Goal: Transaction & Acquisition: Subscribe to service/newsletter

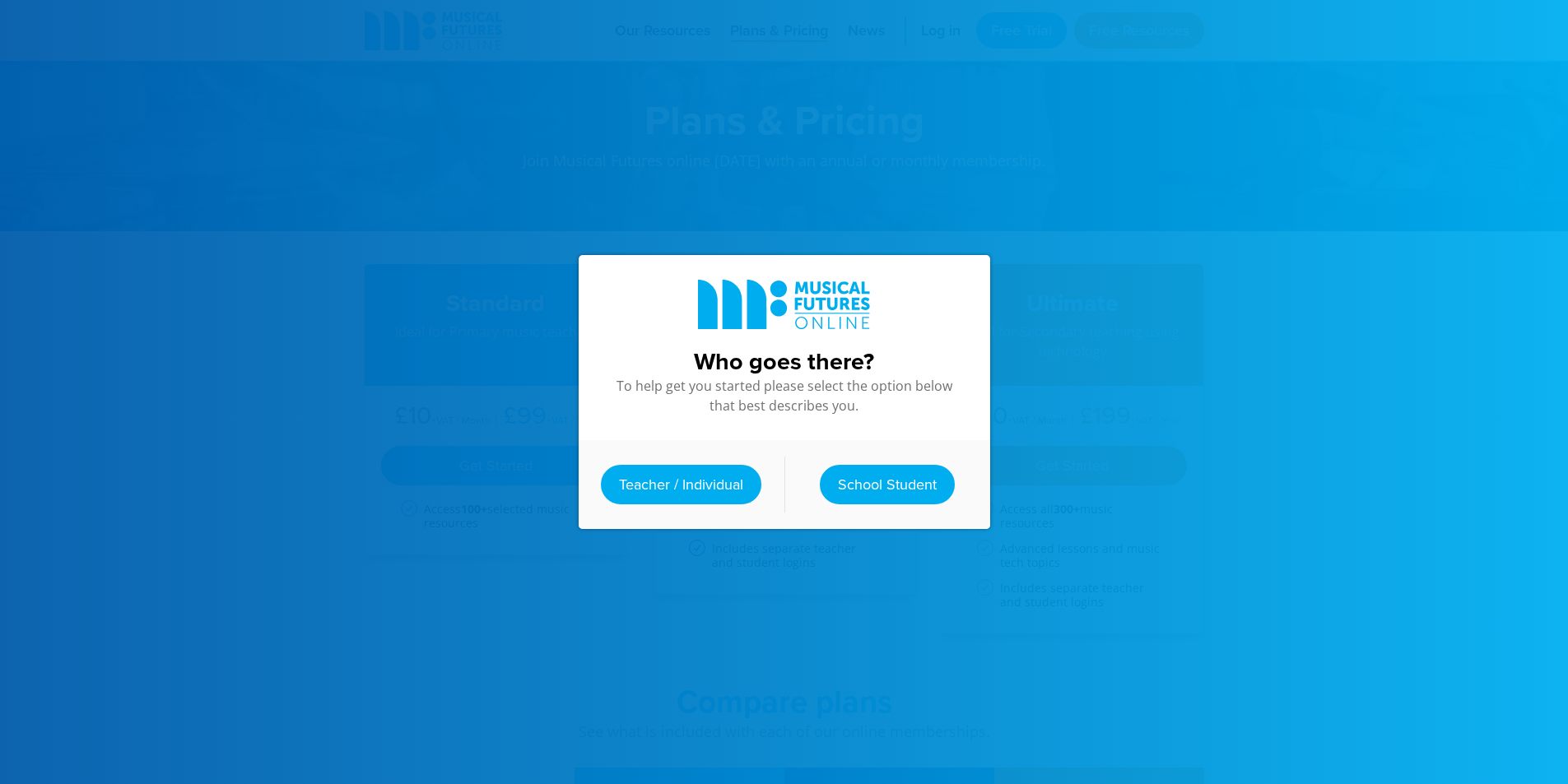
drag, startPoint x: 667, startPoint y: 464, endPoint x: 504, endPoint y: 584, distance: 202.4
click at [668, 465] on link "Teacher / Individual" at bounding box center [680, 484] width 160 height 39
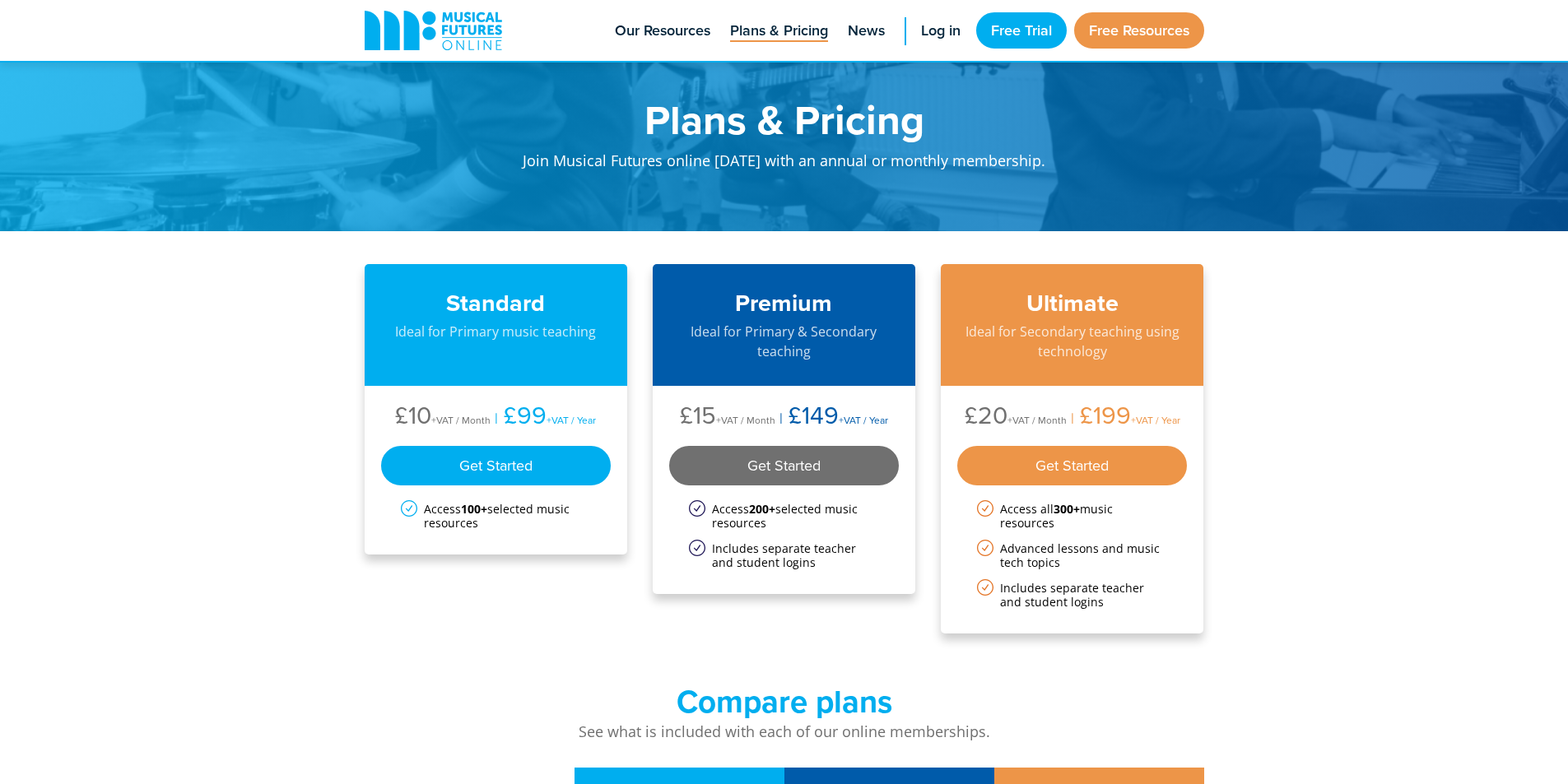
click at [770, 466] on div "Get Started" at bounding box center [784, 466] width 230 height 39
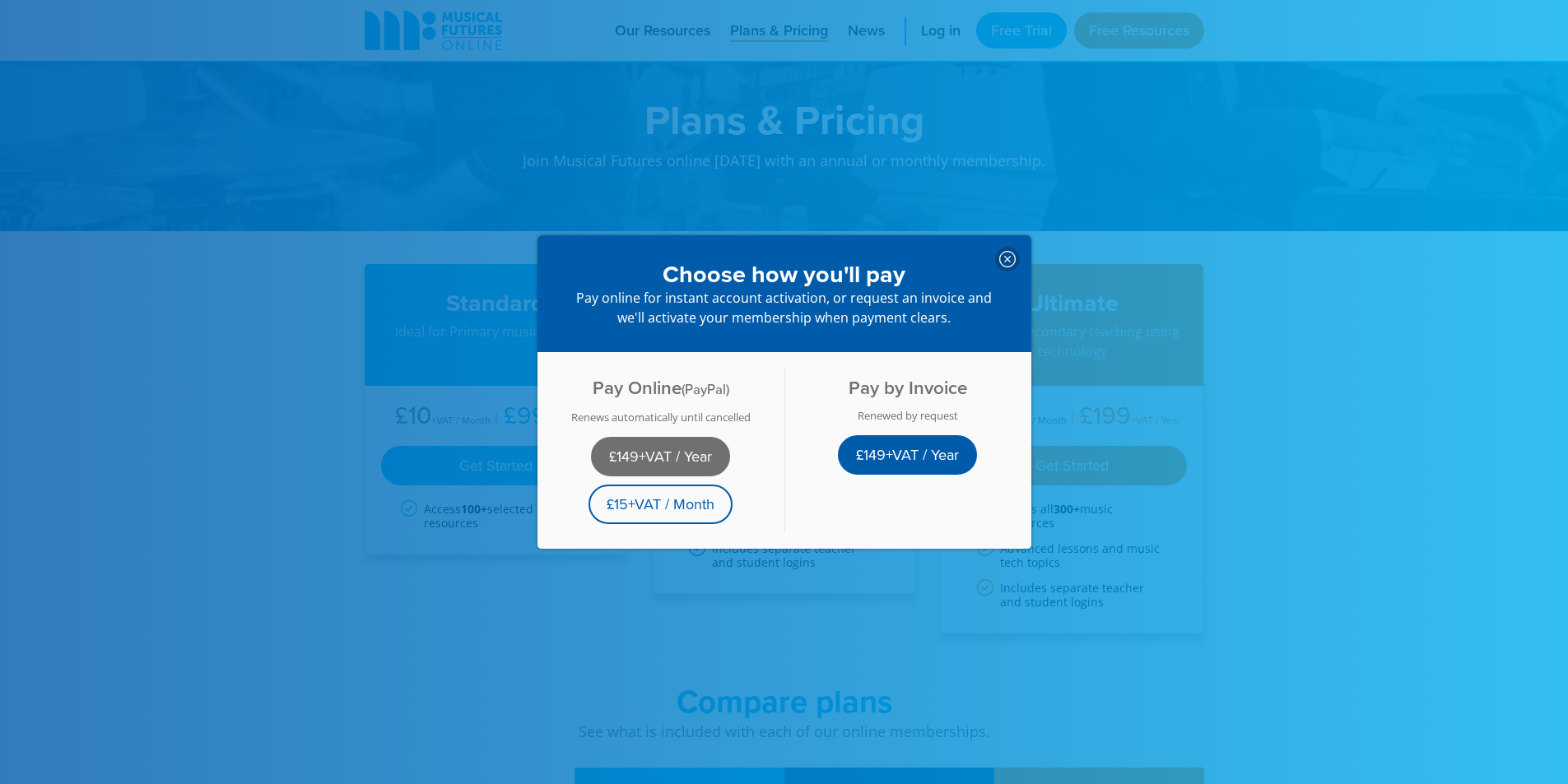
click at [690, 452] on link "£149+VAT / Year" at bounding box center [660, 456] width 139 height 39
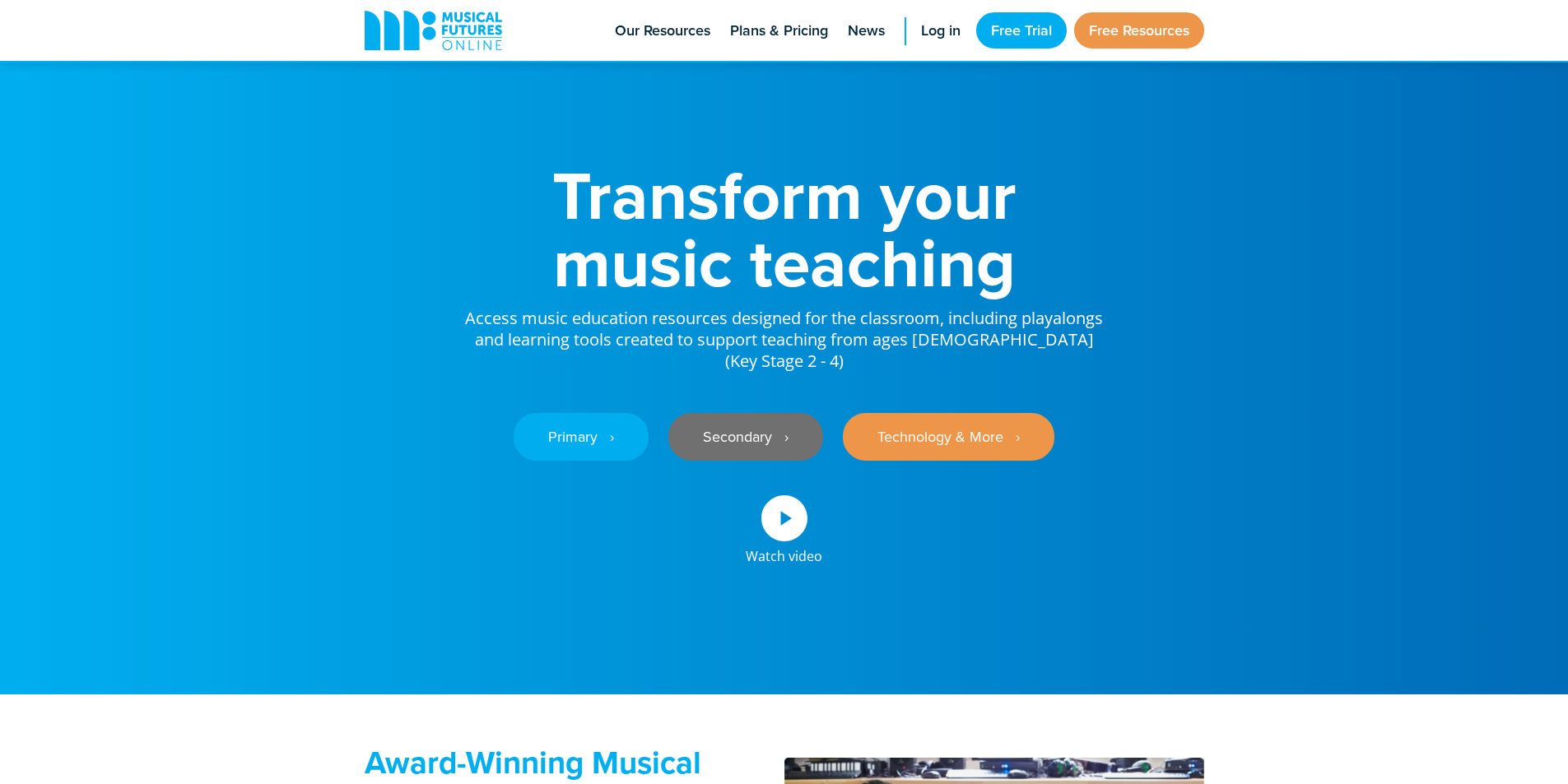
click at [716, 450] on link "Secondary ‎‏‏‎ ‎ ›" at bounding box center [745, 437] width 155 height 48
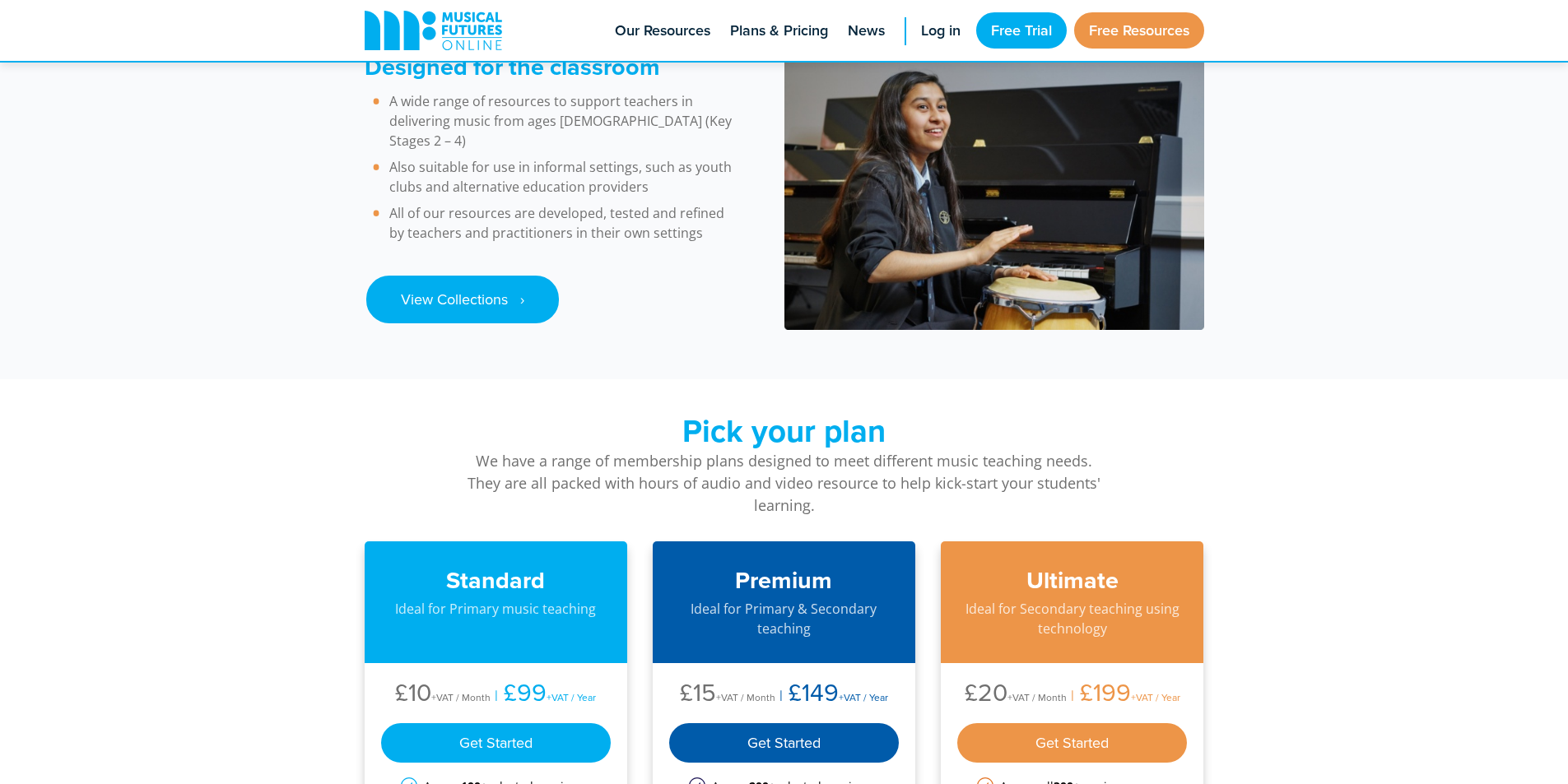
scroll to position [2632, 0]
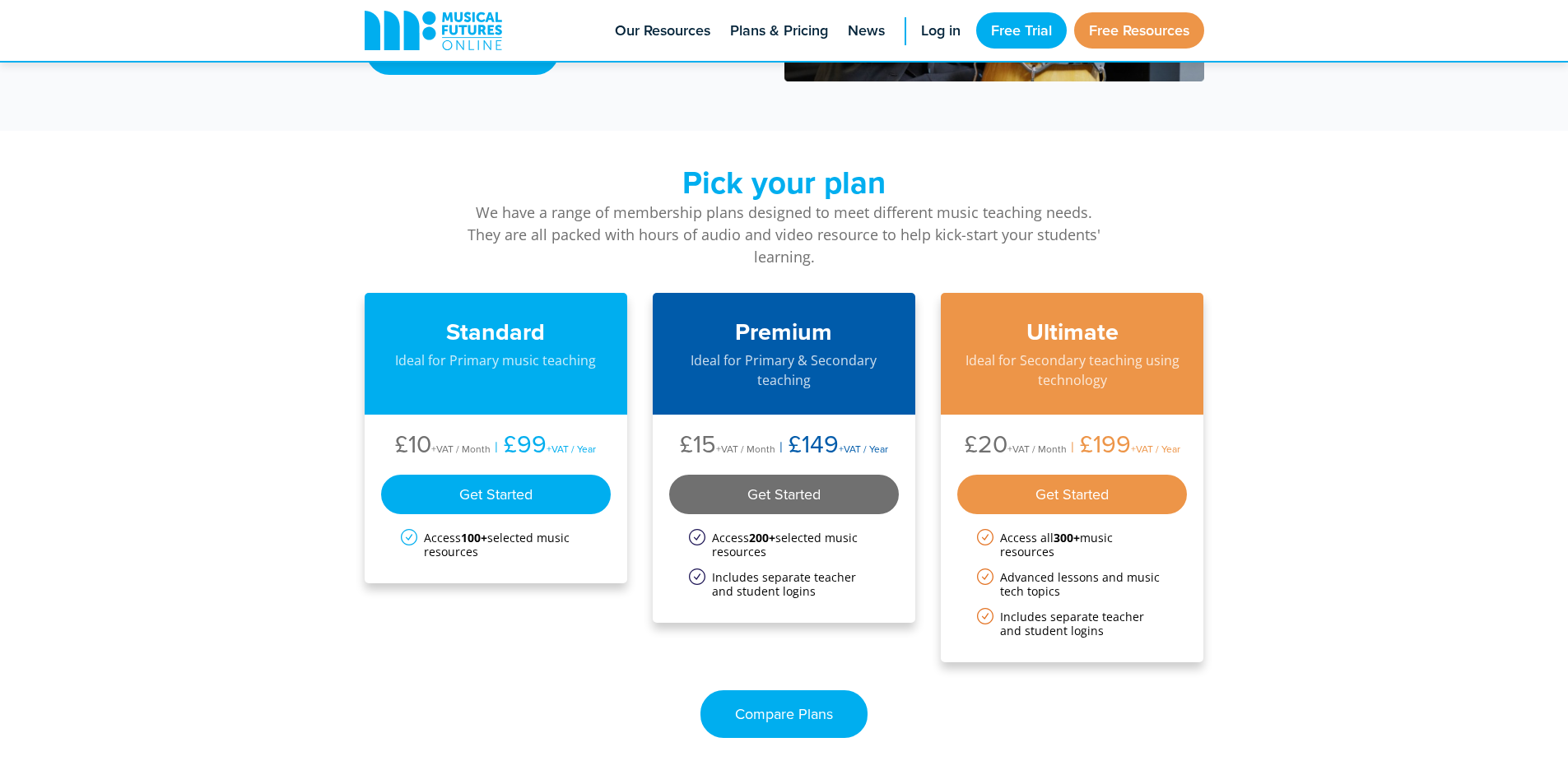
click at [781, 514] on div "Get Started" at bounding box center [784, 494] width 230 height 39
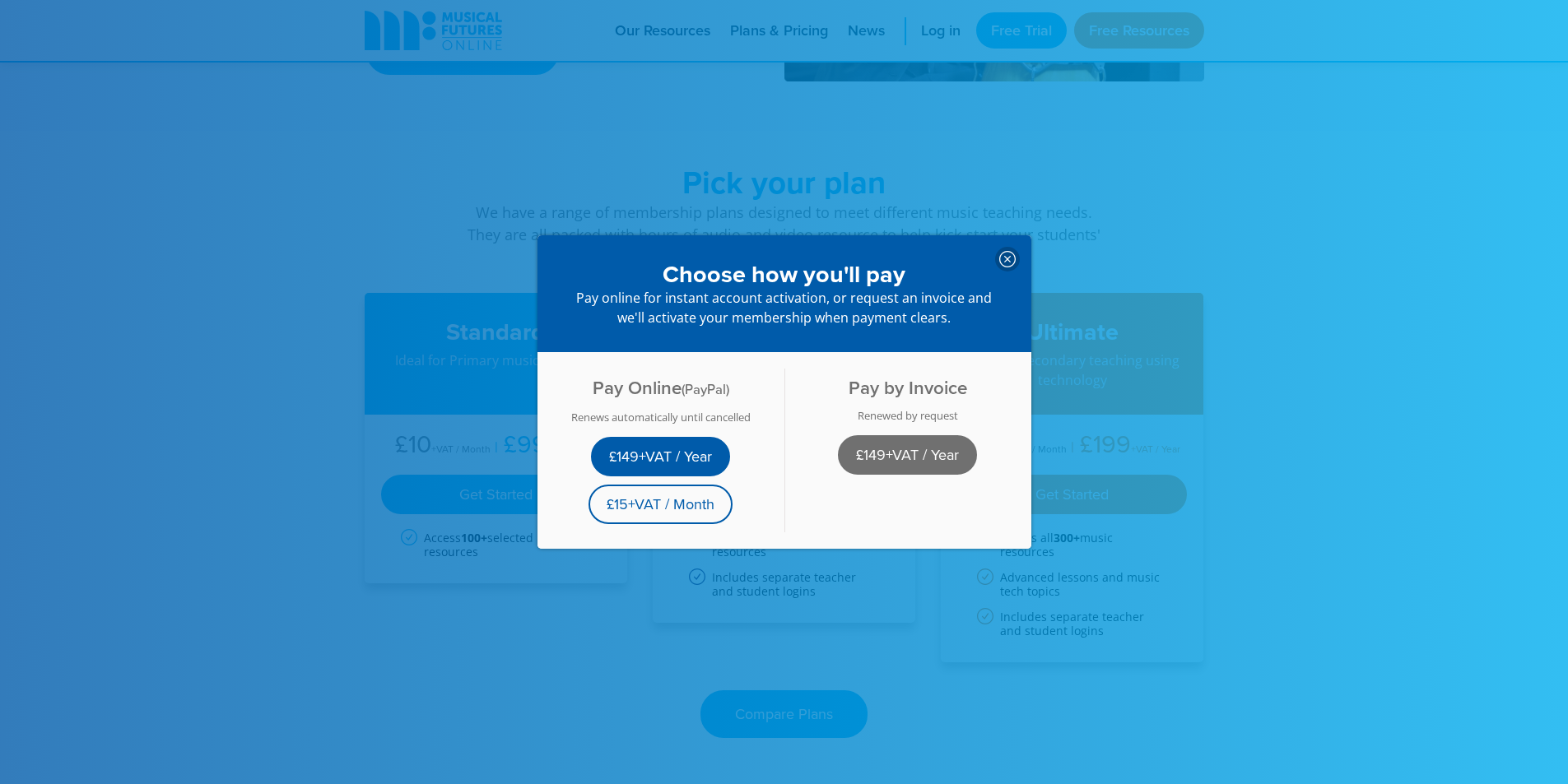
click at [860, 459] on link "£149+VAT / Year" at bounding box center [907, 454] width 139 height 39
